Goal: Navigation & Orientation: Find specific page/section

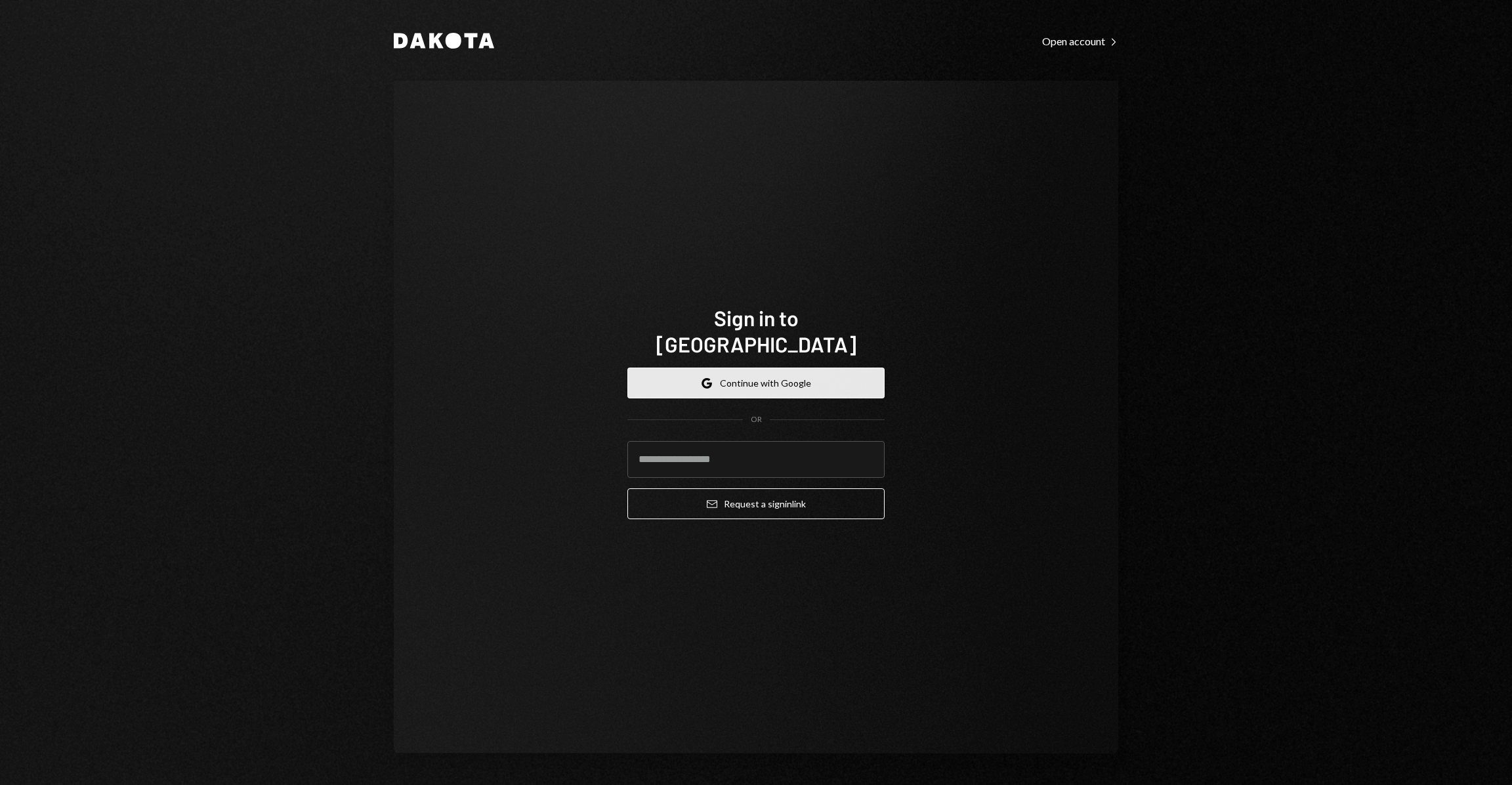
click at [797, 382] on button "Google Continue with Google" at bounding box center [756, 383] width 257 height 31
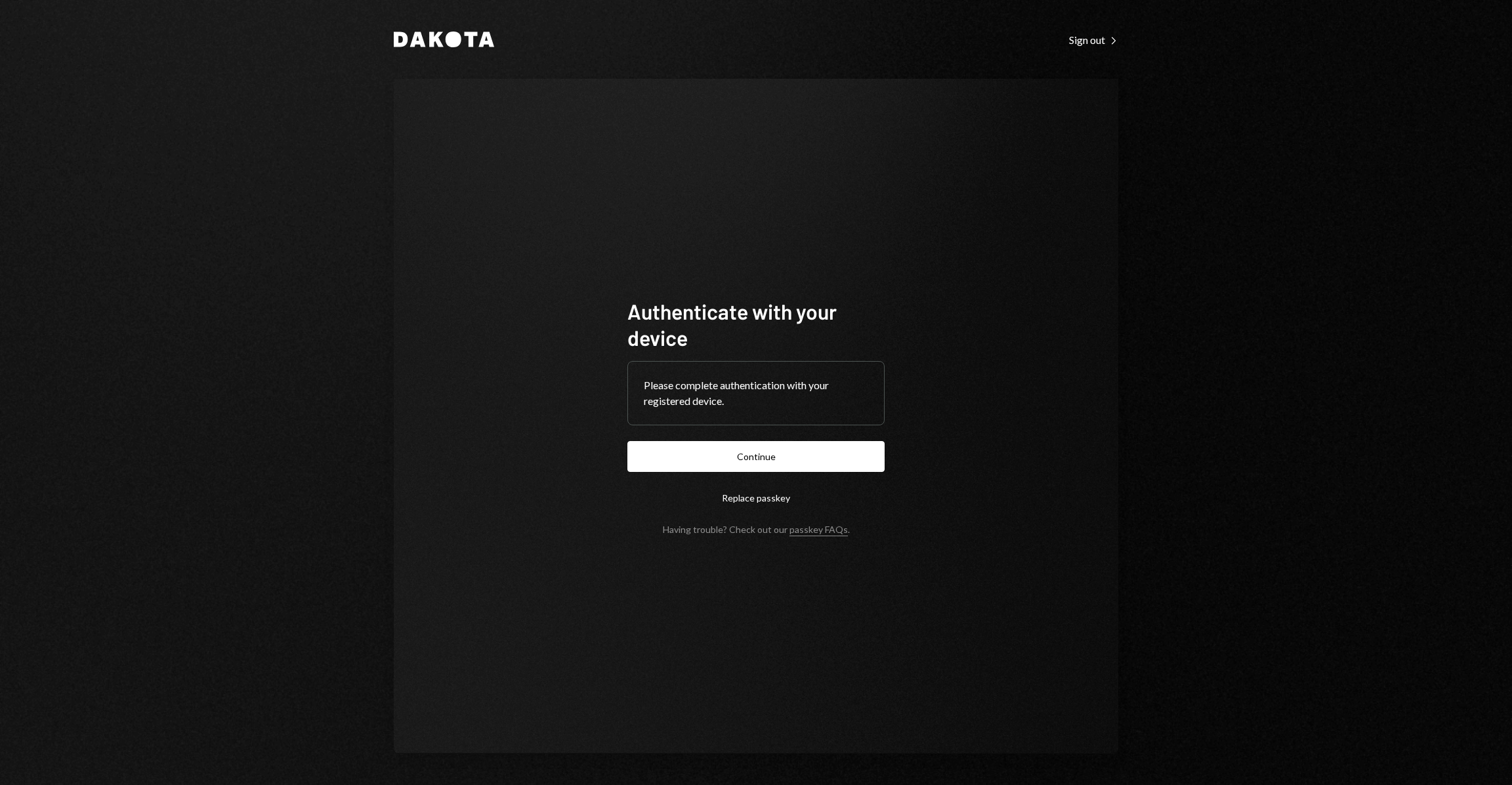
click at [756, 455] on button "Continue" at bounding box center [756, 457] width 257 height 31
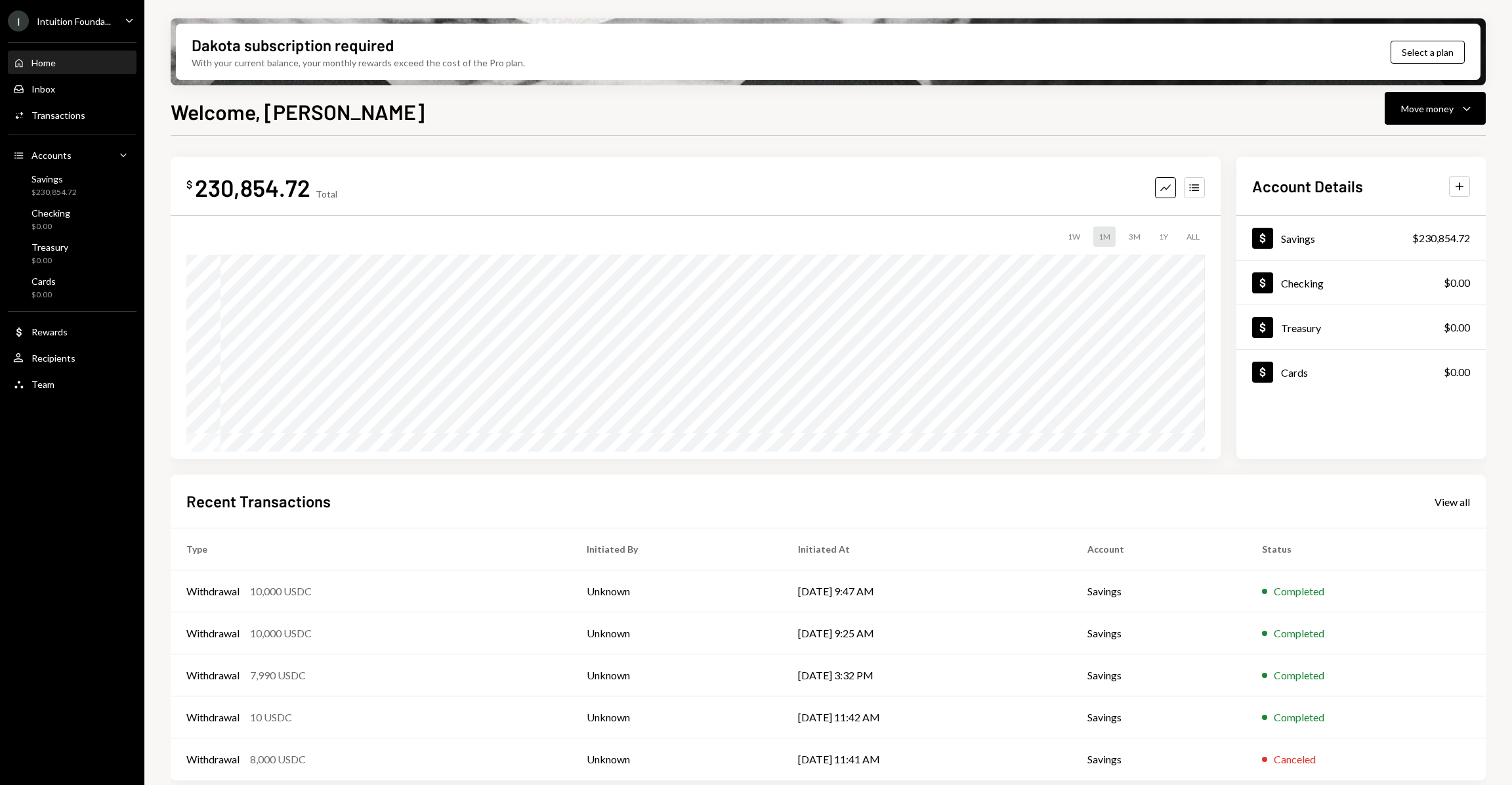
click at [82, 21] on div "Intuition Founda..." at bounding box center [74, 21] width 74 height 11
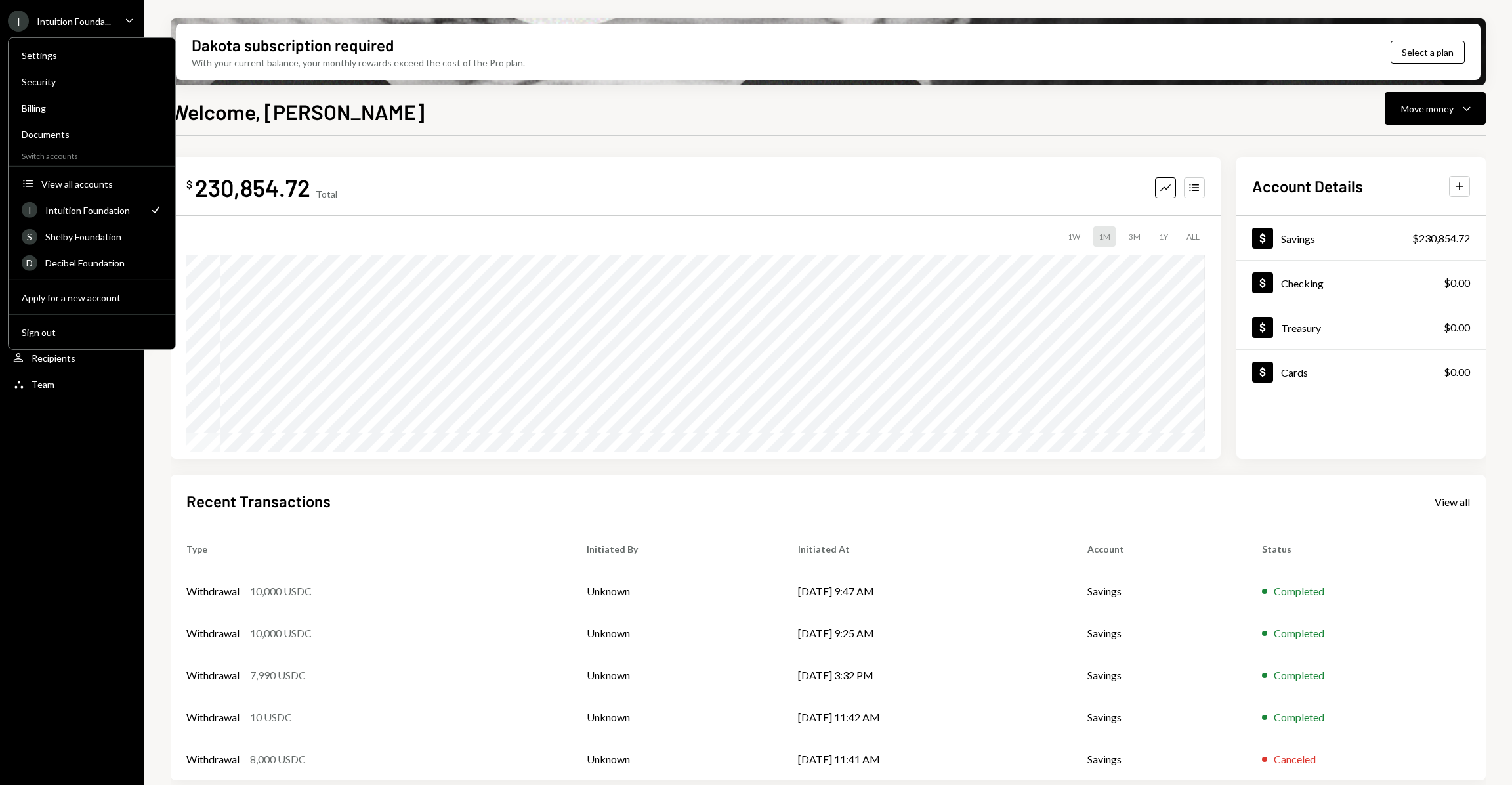
click at [82, 21] on div "Intuition Founda..." at bounding box center [74, 21] width 74 height 11
